Goal: Find specific page/section: Find specific page/section

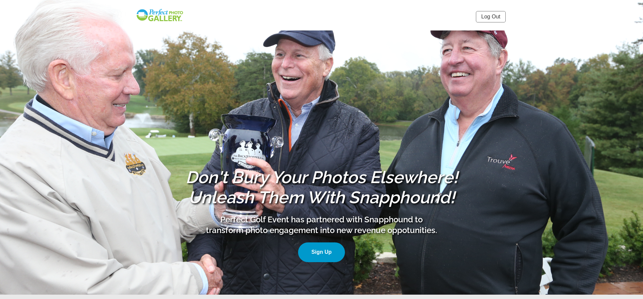
click at [486, 16] on link "Log Out" at bounding box center [491, 16] width 30 height 11
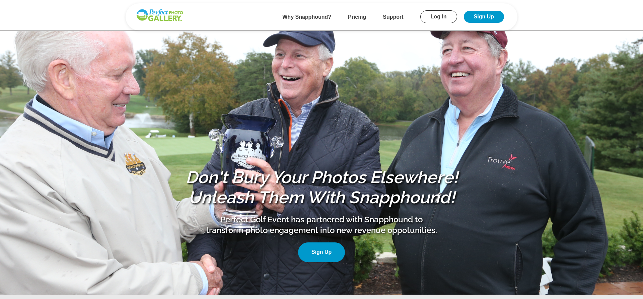
click at [438, 16] on link "Log In" at bounding box center [438, 16] width 37 height 13
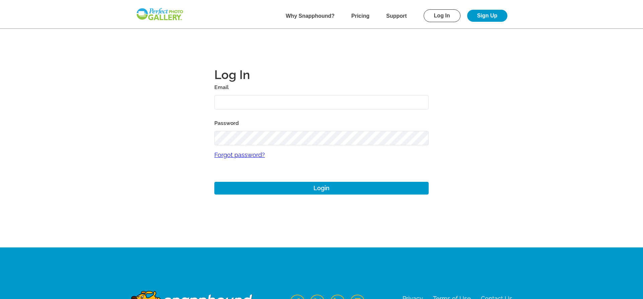
type input "josh+1@perfectgolfevent.com"
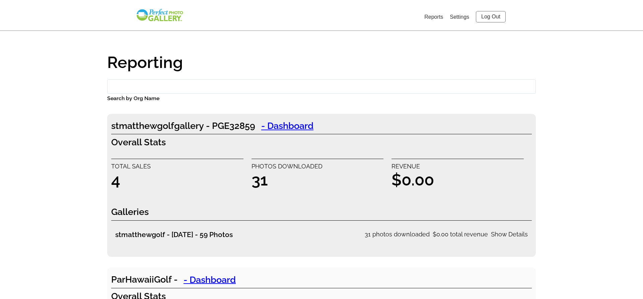
click at [180, 88] on input "Search by Org Name" at bounding box center [321, 86] width 428 height 14
click at [154, 82] on input "Search by Org Name" at bounding box center [321, 86] width 428 height 14
click at [272, 86] on input "Search by Org Name" at bounding box center [321, 86] width 428 height 14
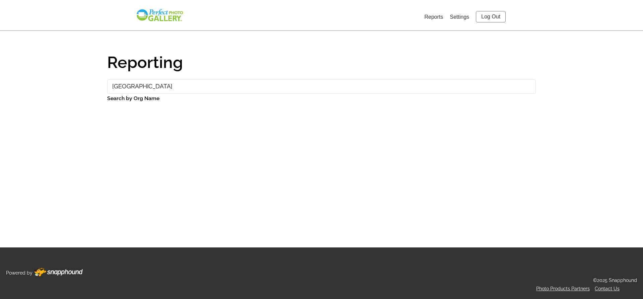
click at [234, 83] on input "brookville" at bounding box center [321, 86] width 428 height 14
drag, startPoint x: 146, startPoint y: 89, endPoint x: 87, endPoint y: 83, distance: 58.8
click at [107, 83] on input "brookville" at bounding box center [321, 86] width 428 height 14
click at [194, 87] on input "brookville" at bounding box center [321, 86] width 428 height 14
drag, startPoint x: 144, startPoint y: 87, endPoint x: 108, endPoint y: 83, distance: 36.7
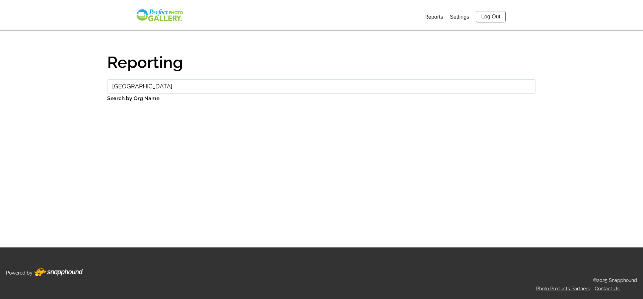
click at [108, 83] on input "brookville" at bounding box center [321, 86] width 428 height 14
click at [141, 86] on input "brookville" at bounding box center [321, 86] width 428 height 14
drag, startPoint x: 143, startPoint y: 86, endPoint x: 107, endPoint y: 84, distance: 35.9
click at [107, 84] on input "brookville" at bounding box center [321, 86] width 428 height 14
click at [288, 122] on div "Reporting brookville Search by Org Name" at bounding box center [321, 131] width 428 height 178
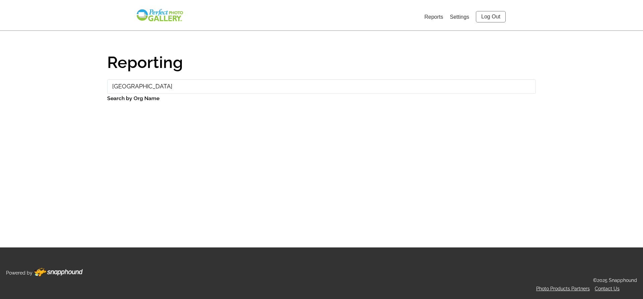
click at [173, 92] on input "brookville" at bounding box center [321, 86] width 428 height 14
type input "brookville lions"
drag, startPoint x: 162, startPoint y: 82, endPoint x: 112, endPoint y: 85, distance: 49.6
click at [112, 85] on input "brookville lions" at bounding box center [321, 86] width 428 height 14
click at [199, 89] on input "brookville lions" at bounding box center [321, 86] width 428 height 14
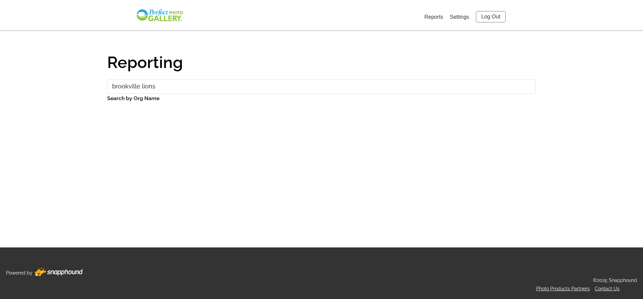
drag, startPoint x: 199, startPoint y: 89, endPoint x: 102, endPoint y: 85, distance: 97.8
click at [107, 85] on input "brookville lions" at bounding box center [321, 86] width 428 height 14
type input "bookville"
drag, startPoint x: 216, startPoint y: 91, endPoint x: 174, endPoint y: 84, distance: 42.5
click at [188, 85] on input "bookville" at bounding box center [321, 86] width 428 height 14
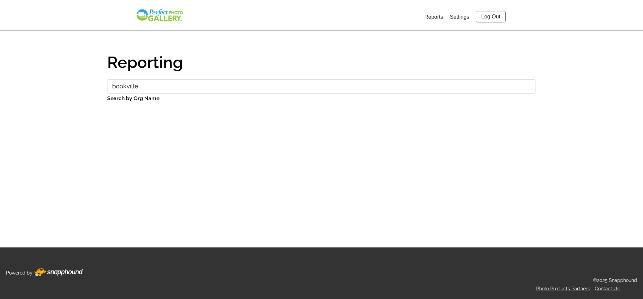
drag, startPoint x: 140, startPoint y: 86, endPoint x: 96, endPoint y: 81, distance: 43.8
click at [107, 81] on input "bookville" at bounding box center [321, 86] width 428 height 14
click at [194, 91] on input "bookville" at bounding box center [321, 86] width 428 height 14
click at [156, 86] on input "bookville" at bounding box center [321, 86] width 428 height 14
click at [178, 91] on input "bookville" at bounding box center [321, 86] width 428 height 14
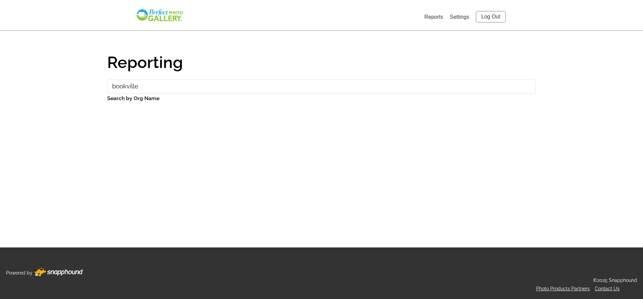
drag, startPoint x: 137, startPoint y: 86, endPoint x: 95, endPoint y: 85, distance: 41.2
click at [107, 85] on input "bookville" at bounding box center [321, 86] width 428 height 14
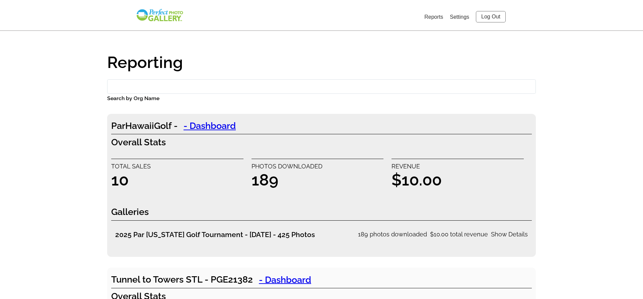
click at [111, 88] on input "Search by Org Name" at bounding box center [321, 86] width 428 height 14
click at [151, 90] on input "Search by Org Name" at bounding box center [321, 86] width 428 height 14
drag, startPoint x: 122, startPoint y: 91, endPoint x: 116, endPoint y: 93, distance: 6.3
click at [121, 91] on input "Search by Org Name" at bounding box center [321, 86] width 428 height 14
click at [164, 84] on input "Search by Org Name" at bounding box center [321, 86] width 428 height 14
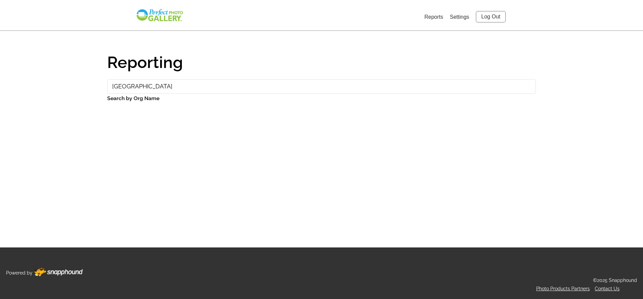
type input "brookville"
click at [438, 17] on link "Reports" at bounding box center [433, 17] width 19 height 6
click at [162, 16] on img at bounding box center [160, 15] width 48 height 14
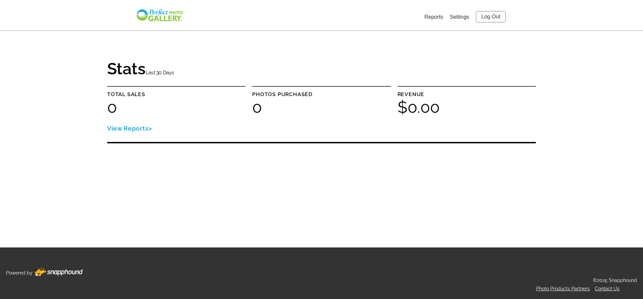
click at [169, 18] on img at bounding box center [160, 15] width 48 height 14
click at [425, 16] on link "Reports" at bounding box center [433, 17] width 19 height 6
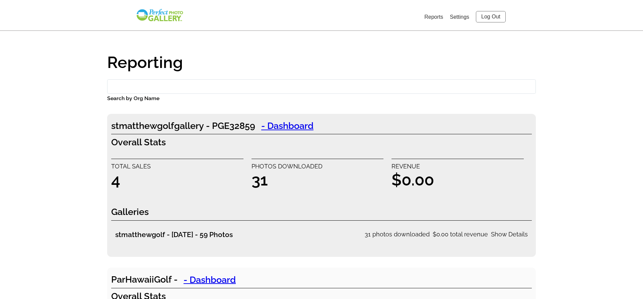
click at [148, 90] on input "Search by Org Name" at bounding box center [321, 86] width 428 height 14
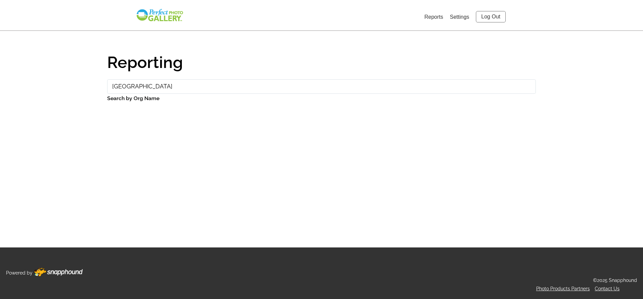
click at [428, 15] on link "Reports" at bounding box center [433, 17] width 19 height 6
drag, startPoint x: 144, startPoint y: 86, endPoint x: 95, endPoint y: 84, distance: 48.6
click at [107, 84] on input "brookville" at bounding box center [321, 86] width 428 height 14
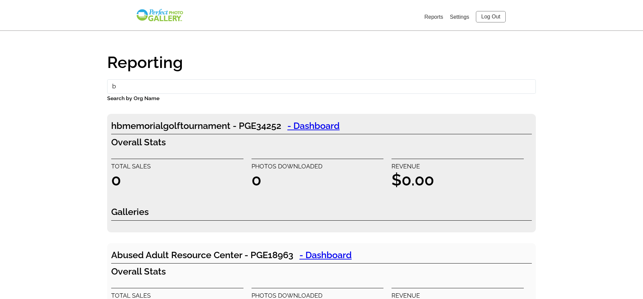
type input "b"
click at [493, 17] on link "Log Out" at bounding box center [491, 16] width 30 height 11
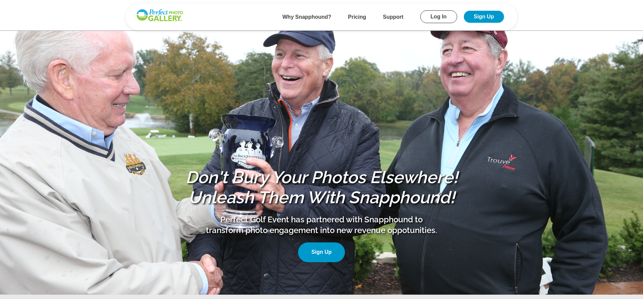
click at [432, 16] on link "Log In" at bounding box center [438, 16] width 37 height 13
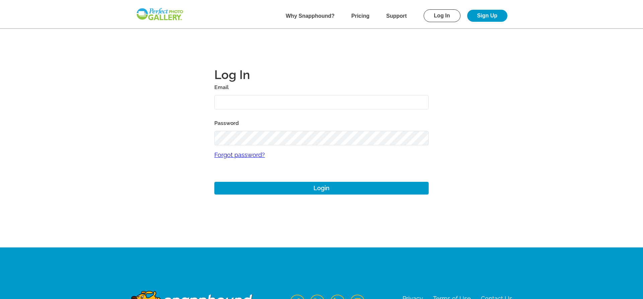
type input "paul@perfectgolfevent.com"
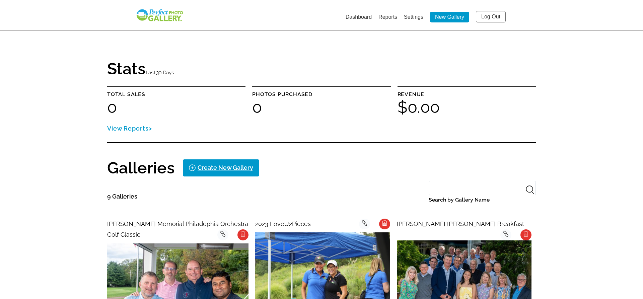
click at [364, 16] on link "Dashboard" at bounding box center [358, 17] width 26 height 6
click at [385, 15] on link "Reports" at bounding box center [387, 17] width 19 height 6
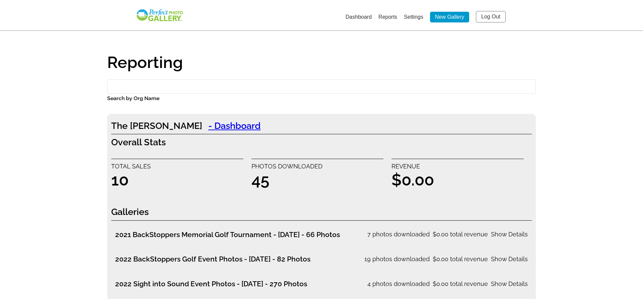
click at [188, 83] on input "Search by Org Name" at bounding box center [321, 86] width 428 height 14
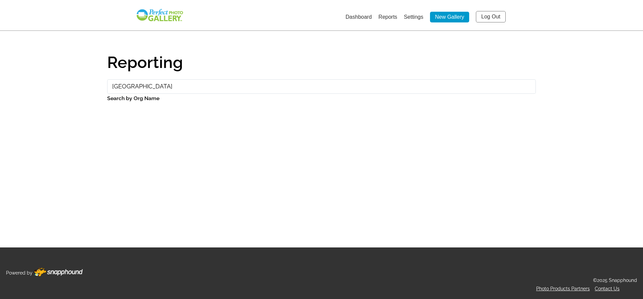
type input "brookville"
click at [492, 18] on link "Log Out" at bounding box center [491, 16] width 30 height 11
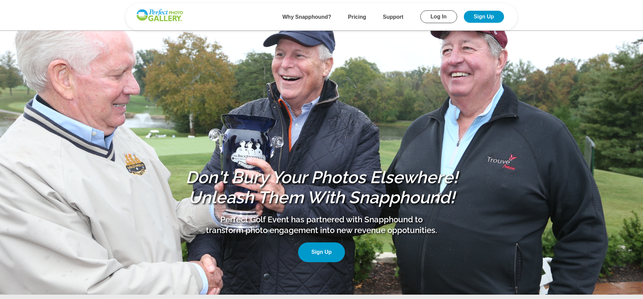
click at [433, 17] on link "Log In" at bounding box center [438, 16] width 37 height 13
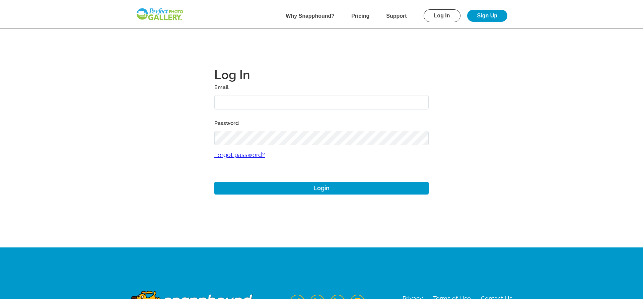
type input "josh+1@perfectgolfevent.com"
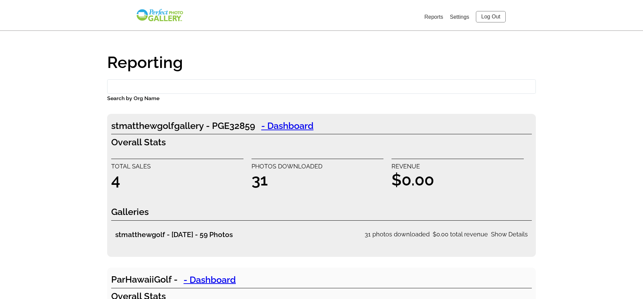
click at [149, 84] on input "Search by Org Name" at bounding box center [321, 86] width 428 height 14
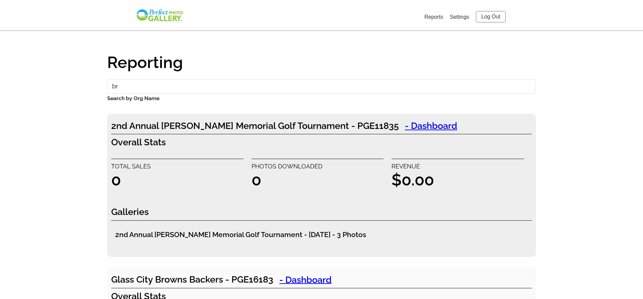
type input "b"
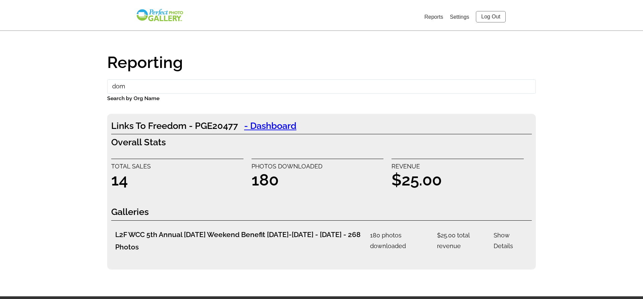
drag, startPoint x: 144, startPoint y: 90, endPoint x: 71, endPoint y: 90, distance: 73.3
click at [107, 90] on input "dom" at bounding box center [321, 86] width 428 height 14
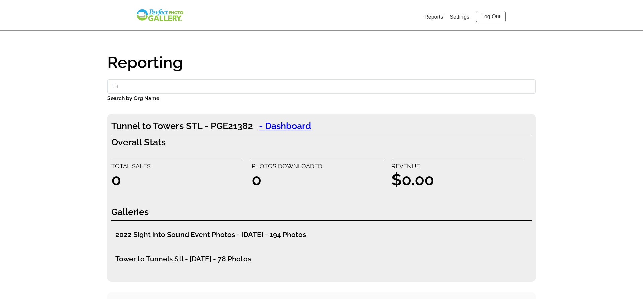
type input "t"
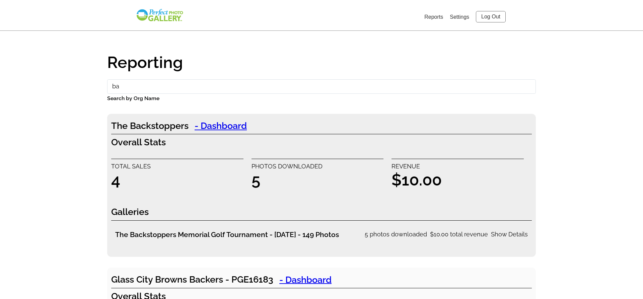
type input "b"
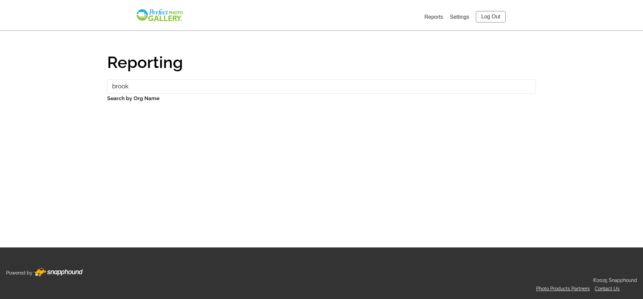
type input "brook"
